Goal: Check status: Check status

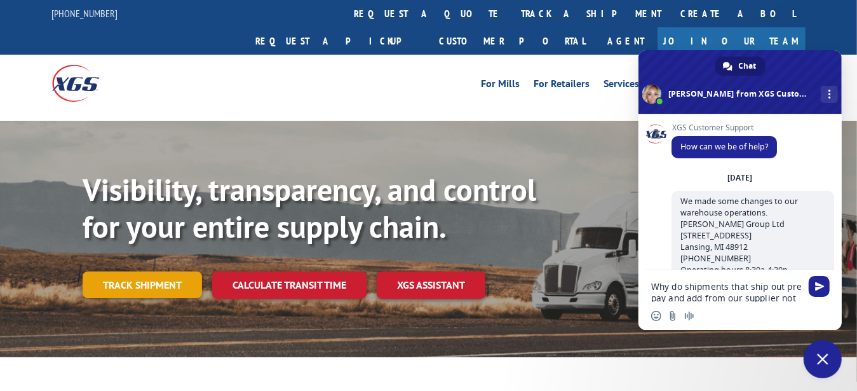
scroll to position [44, 0]
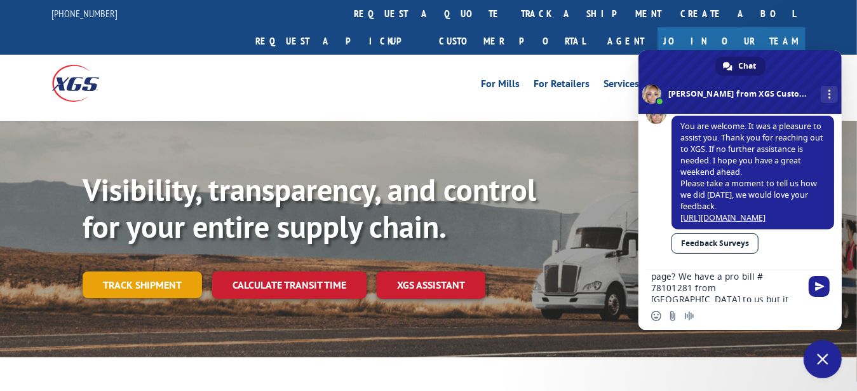
click at [147, 271] on link "Track shipment" at bounding box center [142, 284] width 119 height 27
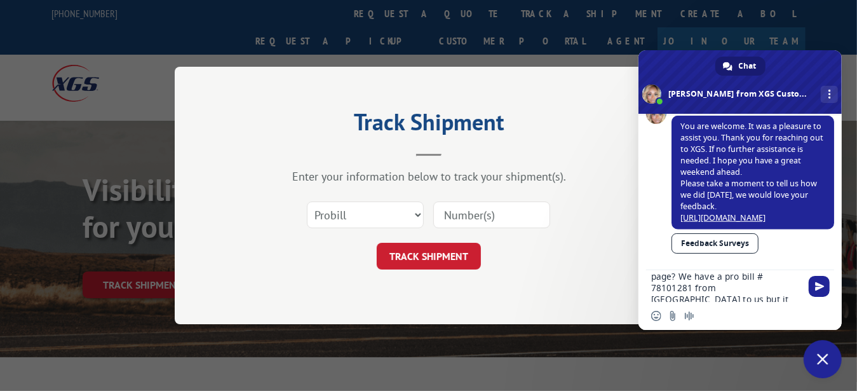
click at [486, 210] on input at bounding box center [491, 214] width 117 height 27
paste input "78101281"
type input "78101281"
click at [442, 256] on button "TRACK SHIPMENT" at bounding box center [429, 256] width 104 height 27
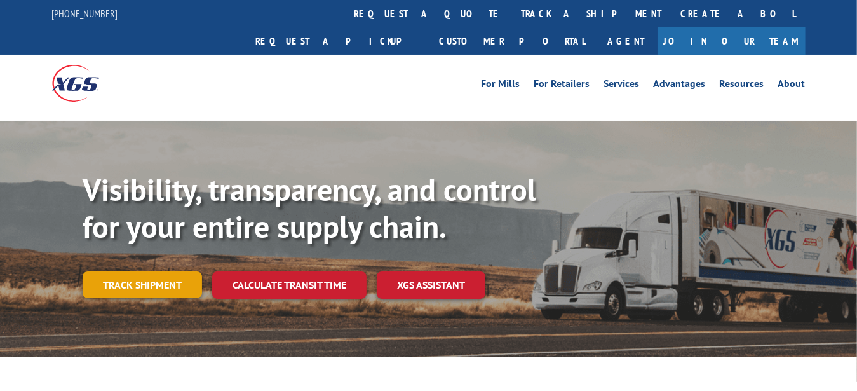
click at [156, 271] on link "Track shipment" at bounding box center [142, 284] width 119 height 27
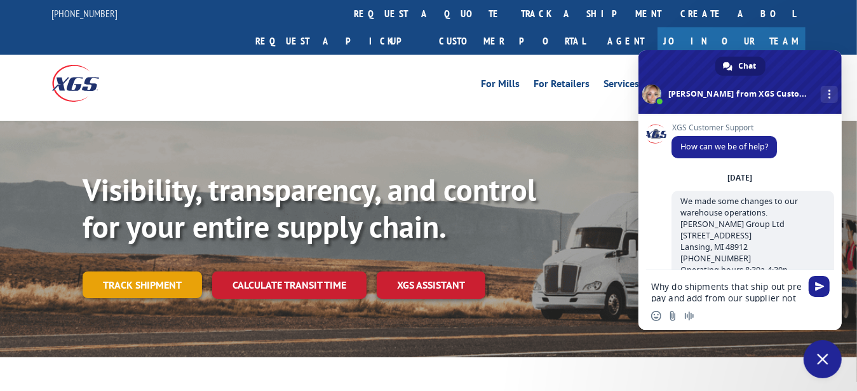
scroll to position [48, 0]
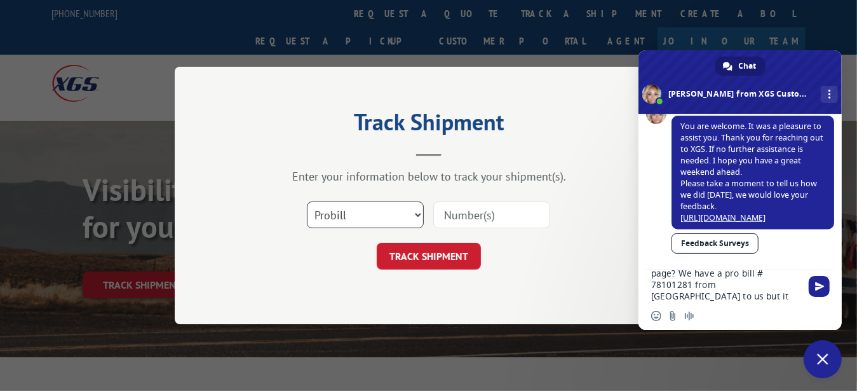
click at [356, 210] on select "Select category... Probill BOL PO" at bounding box center [365, 214] width 117 height 27
select select "bol"
click at [307, 201] on select "Select category... Probill BOL PO" at bounding box center [365, 214] width 117 height 27
click at [476, 217] on input at bounding box center [491, 214] width 117 height 27
paste input "78101281"
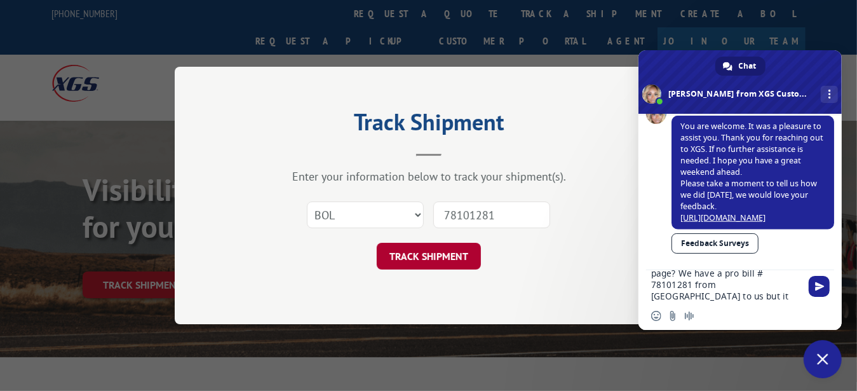
type input "78101281"
click at [453, 251] on button "TRACK SHIPMENT" at bounding box center [429, 256] width 104 height 27
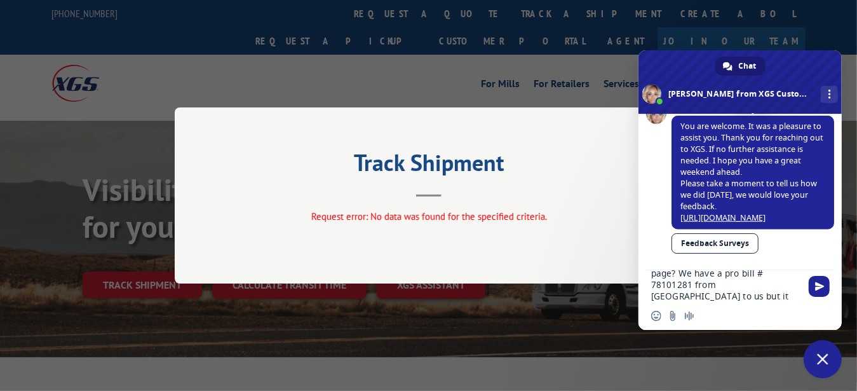
drag, startPoint x: 787, startPoint y: 60, endPoint x: 798, endPoint y: 137, distance: 77.5
click at [798, 137] on div "Chat Ashlee from XGS Customer Support More channels Continue on Email Continue …" at bounding box center [739, 189] width 203 height 279
click at [522, 131] on div "Track Shipment Request error: No data was found for the specified criteria." at bounding box center [429, 195] width 508 height 176
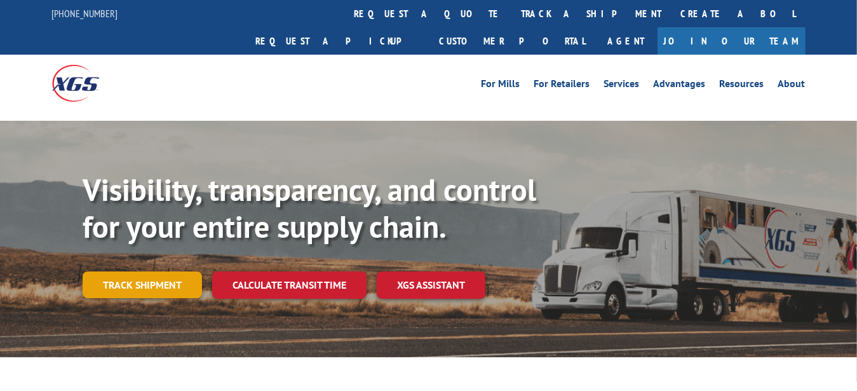
click at [162, 271] on link "Track shipment" at bounding box center [142, 284] width 119 height 27
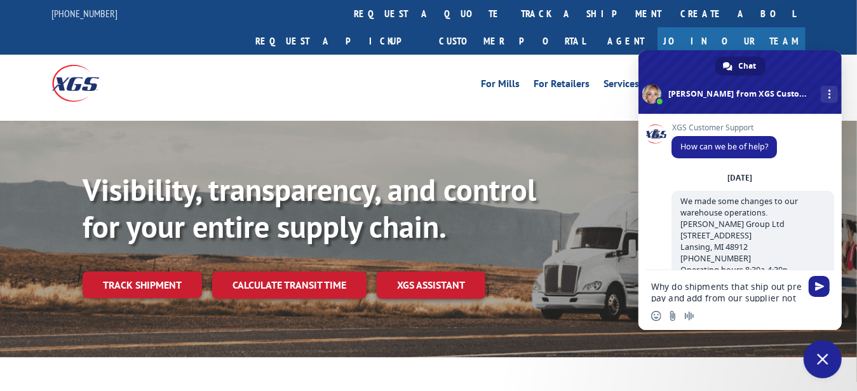
scroll to position [48, 0]
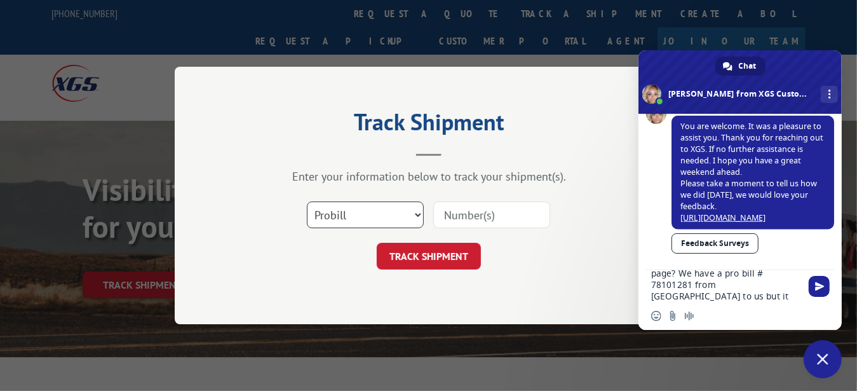
click at [415, 215] on select "Select category... Probill BOL PO" at bounding box center [365, 214] width 117 height 27
select select "bol"
click at [307, 201] on select "Select category... Probill BOL PO" at bounding box center [365, 214] width 117 height 27
click at [472, 219] on input at bounding box center [491, 214] width 117 height 27
paste input "2821450"
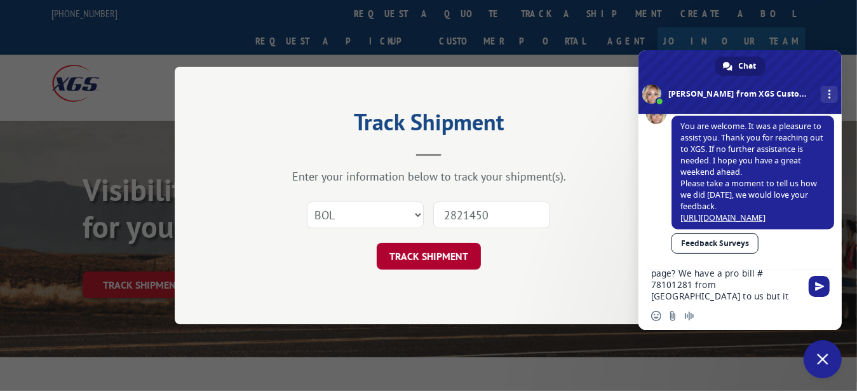
type input "2821450"
click at [459, 257] on button "TRACK SHIPMENT" at bounding box center [429, 256] width 104 height 27
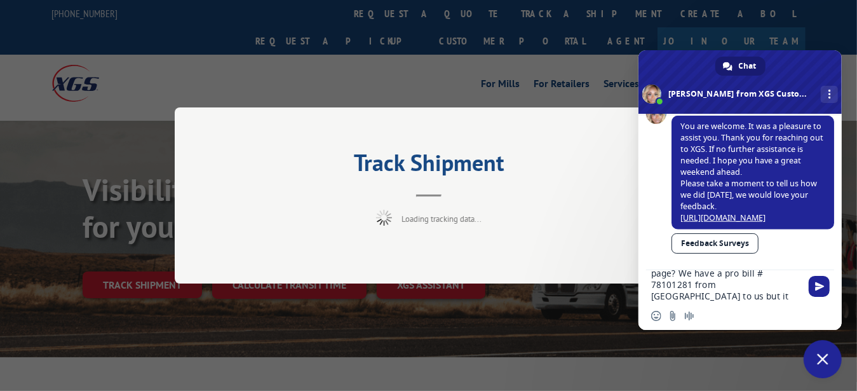
click at [740, 272] on textarea "Why do shipments that ship out pre pay and add from our supplier not get added …" at bounding box center [727, 286] width 152 height 32
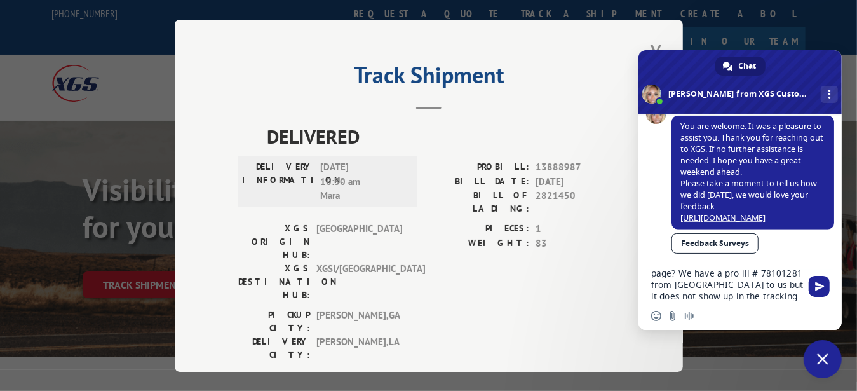
scroll to position [44, 0]
paste textarea "2821450"
type textarea "Why do shipments that ship out pre pay and add from our supplier not get added …"
click at [823, 281] on span "Send" at bounding box center [818, 286] width 21 height 21
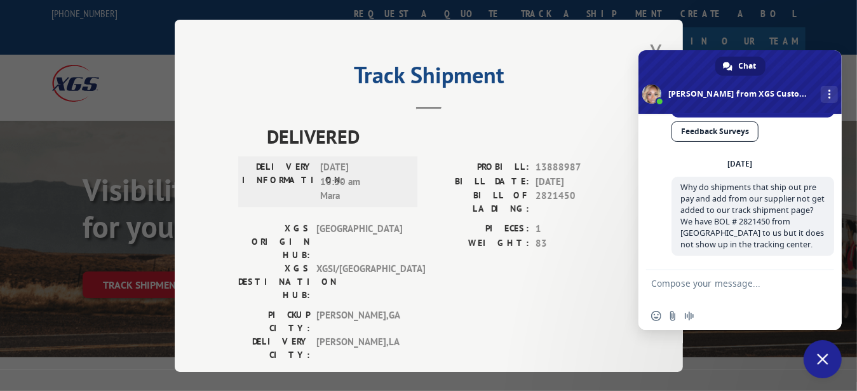
scroll to position [827, 0]
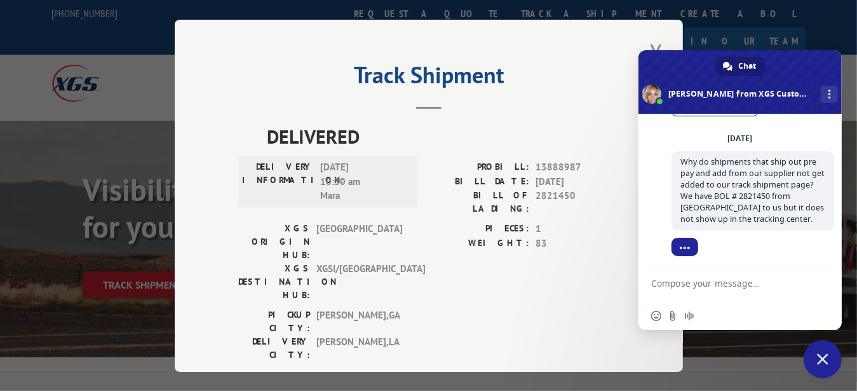
click at [582, 70] on h2 "Track Shipment" at bounding box center [428, 78] width 381 height 24
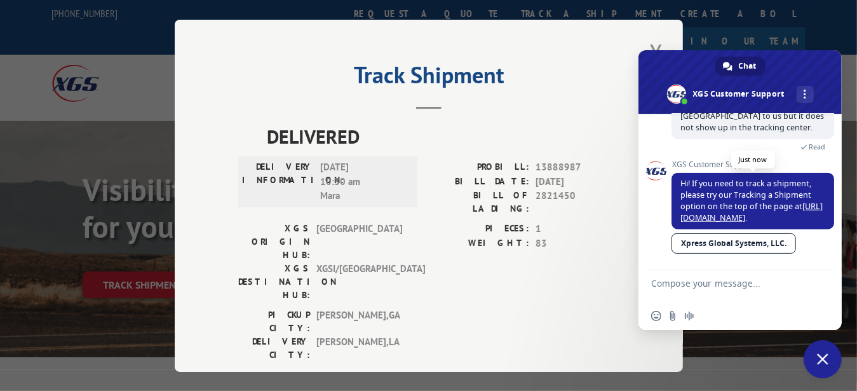
scroll to position [908, 0]
click at [709, 289] on textarea "Compose your message..." at bounding box center [727, 286] width 152 height 32
type textarea "Not looking for tracking info"
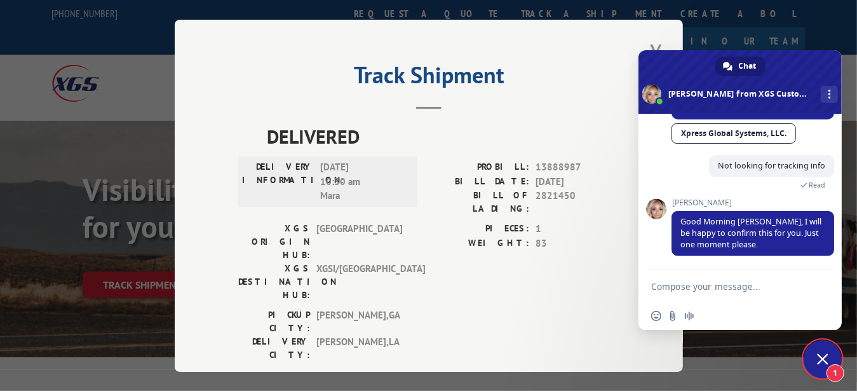
scroll to position [1006, 0]
drag, startPoint x: 575, startPoint y: 161, endPoint x: 488, endPoint y: 163, distance: 87.6
click at [488, 163] on div "PROBILL: 13888987" at bounding box center [524, 167] width 190 height 15
click at [700, 284] on textarea "Compose your message..." at bounding box center [727, 286] width 152 height 32
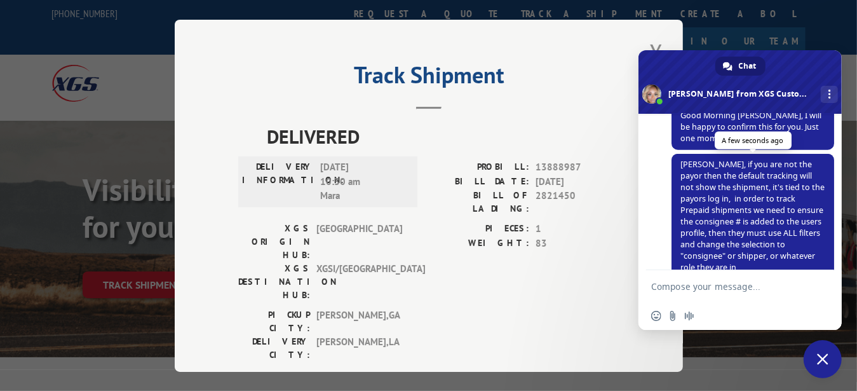
scroll to position [1141, 0]
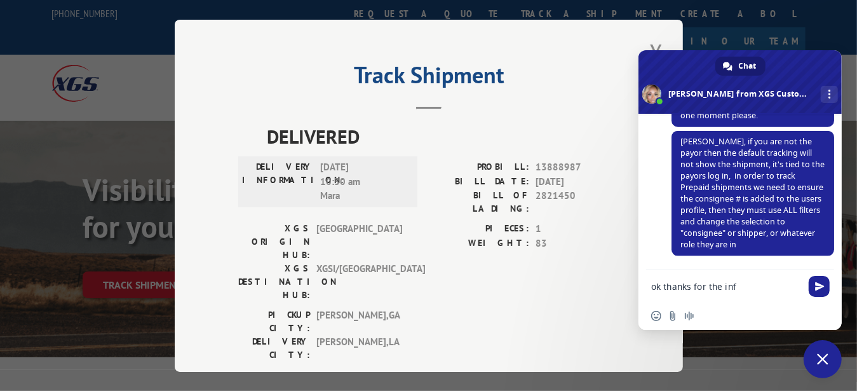
type textarea "ok thanks for the info"
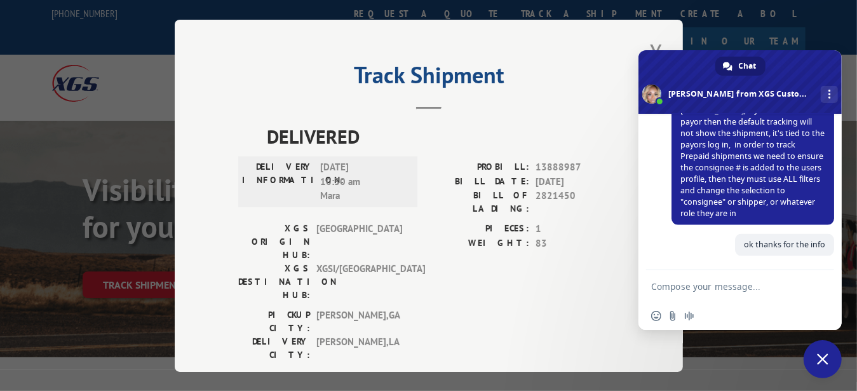
scroll to position [1159, 0]
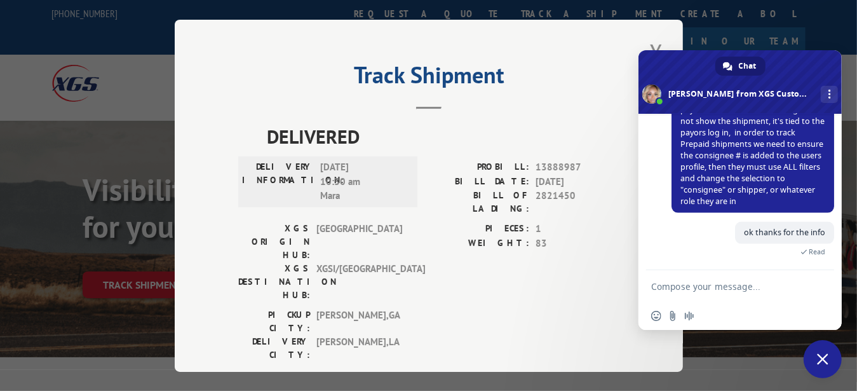
click at [585, 38] on div "Track Shipment DELIVERED DELIVERY INFORMATION: [DATE] 10:30 am [PERSON_NAME]: 1…" at bounding box center [429, 196] width 508 height 352
click at [646, 45] on button "Close modal" at bounding box center [656, 53] width 22 height 35
